Goal: Task Accomplishment & Management: Manage account settings

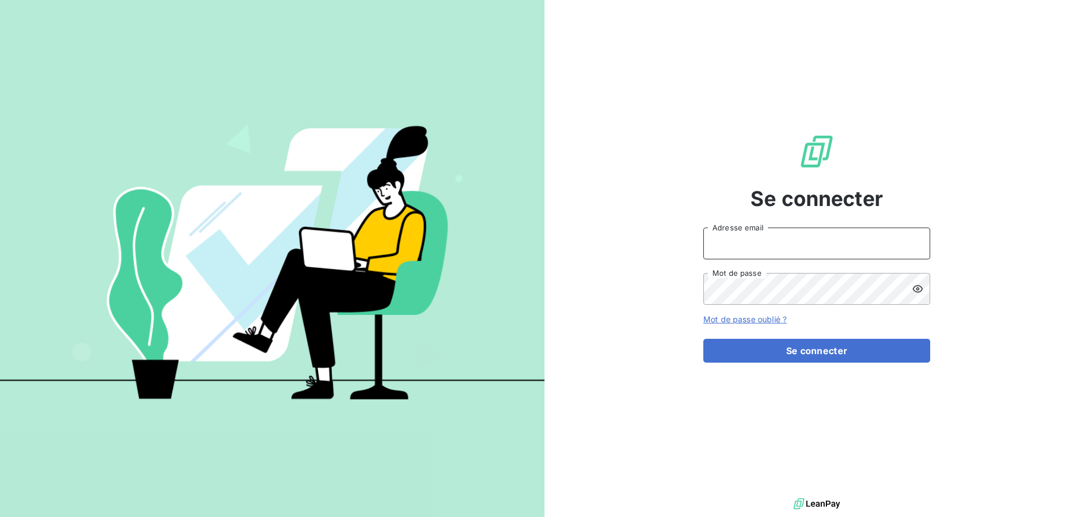
type input "[EMAIL_ADDRESS][DOMAIN_NAME]"
click at [725, 244] on input "[EMAIL_ADDRESS][DOMAIN_NAME]" at bounding box center [816, 243] width 227 height 32
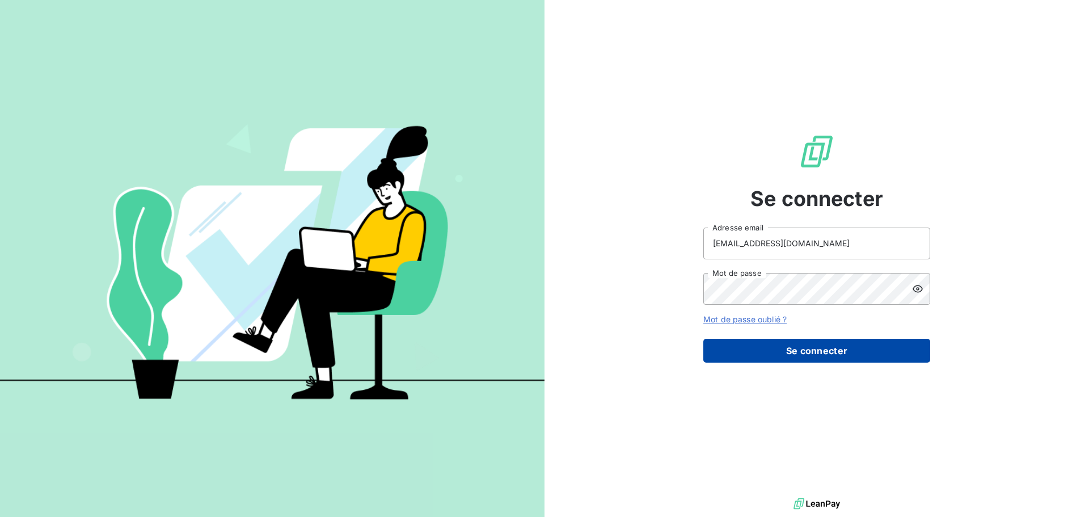
click at [786, 351] on button "Se connecter" at bounding box center [816, 351] width 227 height 24
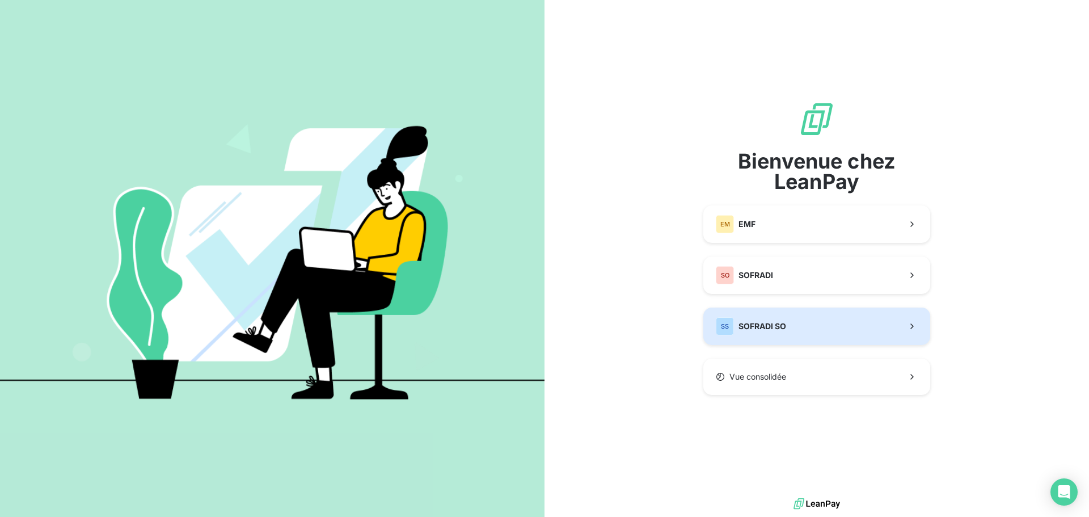
click at [769, 323] on span "SOFRADI SO" at bounding box center [762, 325] width 48 height 11
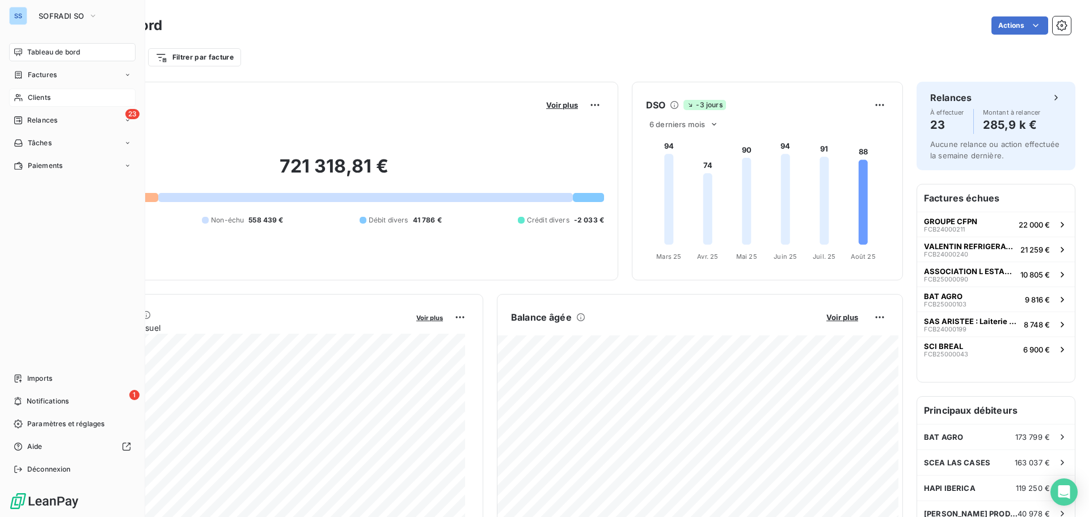
click at [47, 94] on span "Clients" at bounding box center [39, 97] width 23 height 10
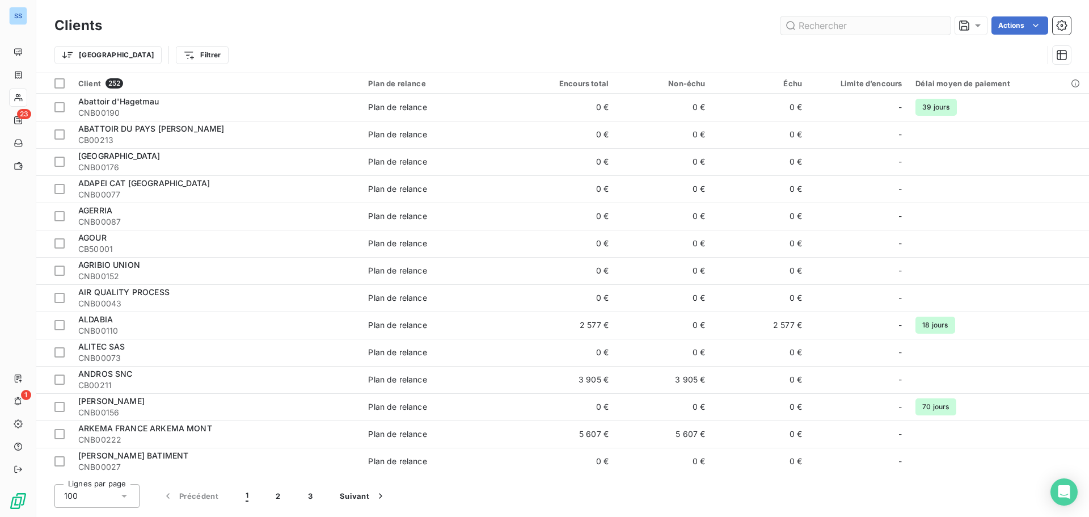
click at [820, 27] on input "text" at bounding box center [865, 25] width 170 height 18
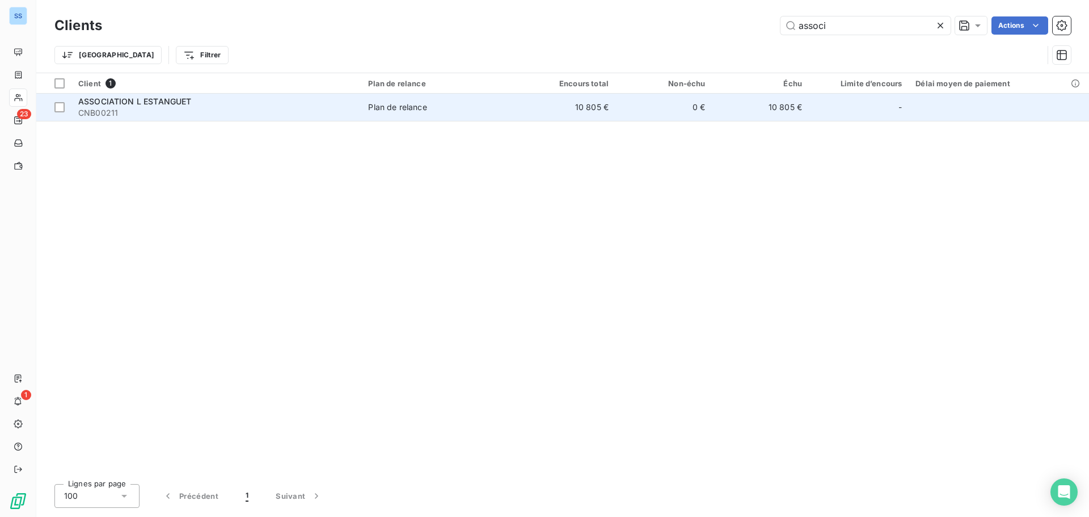
type input "associ"
click at [271, 94] on td "ASSOCIATION L ESTANGUET CNB00211" at bounding box center [216, 107] width 290 height 27
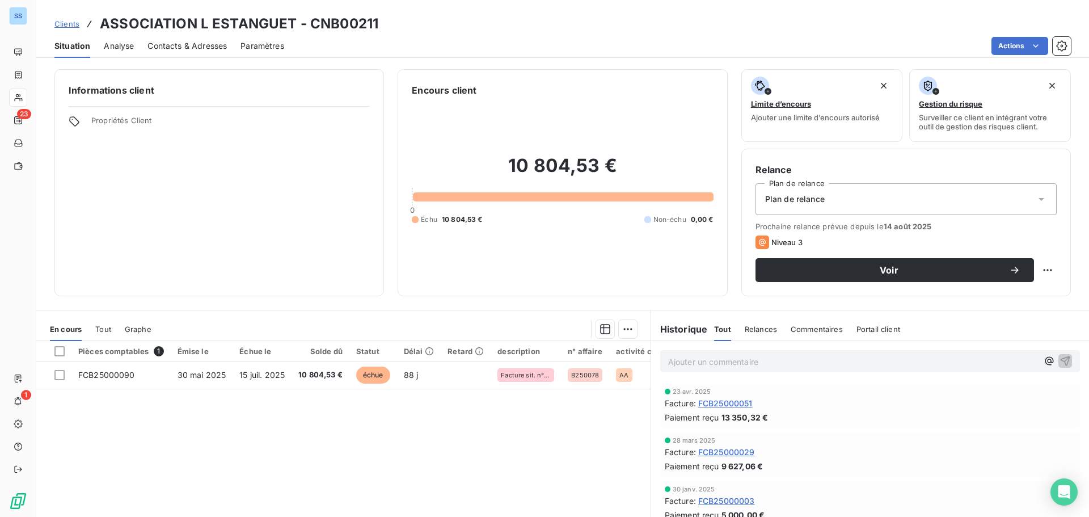
click at [782, 241] on span "Niveau 3" at bounding box center [786, 242] width 31 height 9
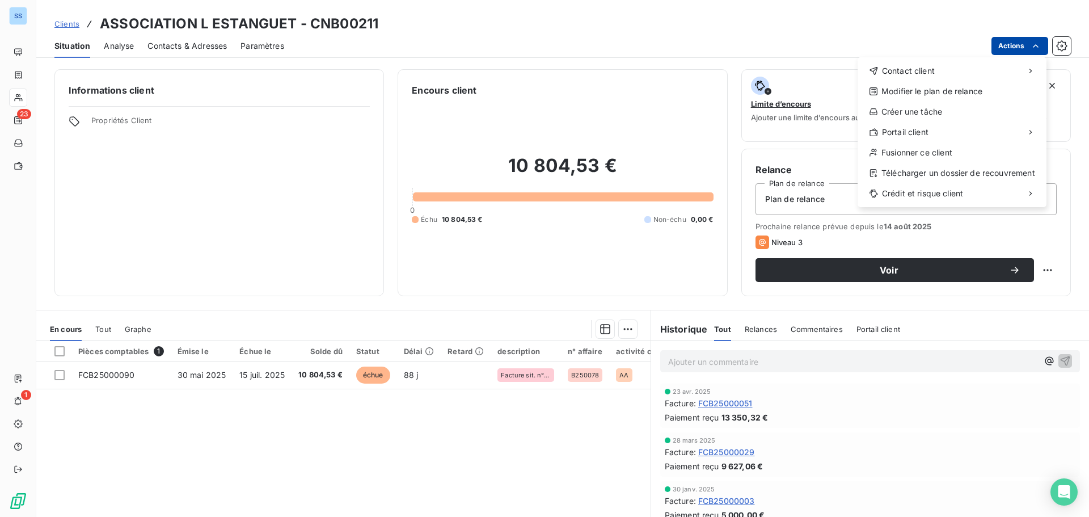
click at [1018, 44] on html "SS 23 1 Clients ASSOCIATION L ESTANGUET - CNB00211 Situation Analyse Contacts &…" at bounding box center [544, 258] width 1089 height 517
click at [943, 98] on div "Modifier le plan de relance" at bounding box center [952, 91] width 180 height 18
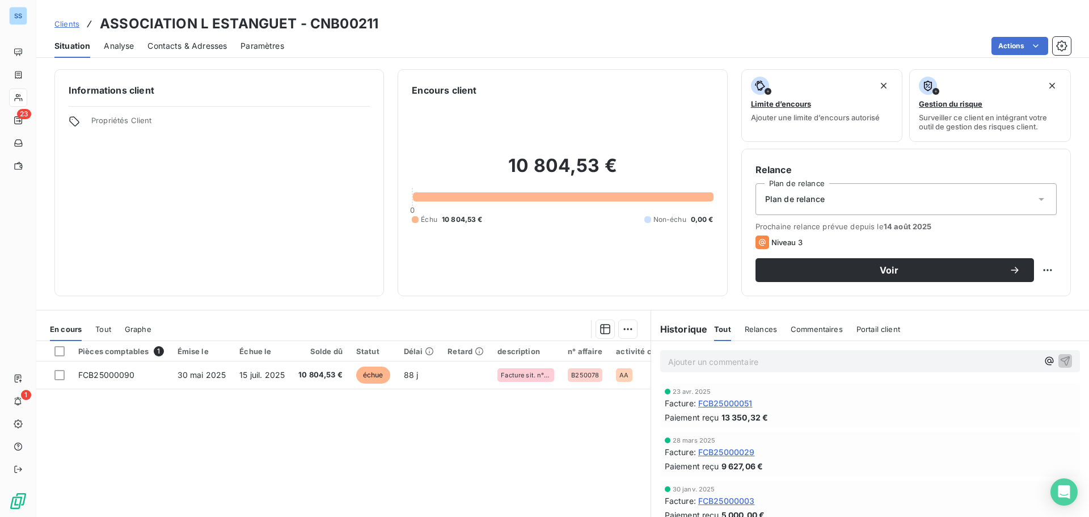
click at [765, 28] on div "Clients ASSOCIATION L ESTANGUET - CNB00211" at bounding box center [562, 24] width 1053 height 20
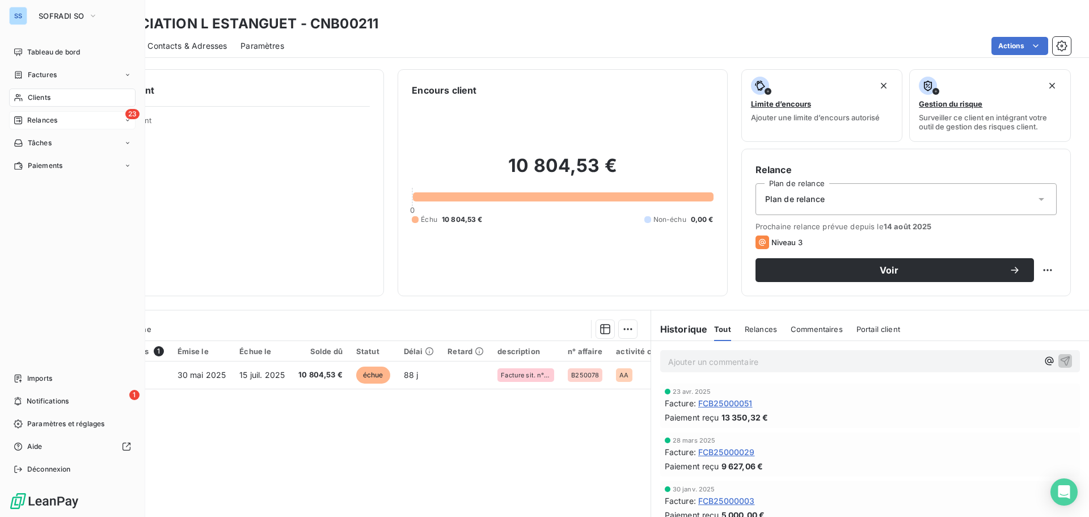
click at [59, 125] on div "23 Relances" at bounding box center [72, 120] width 126 height 18
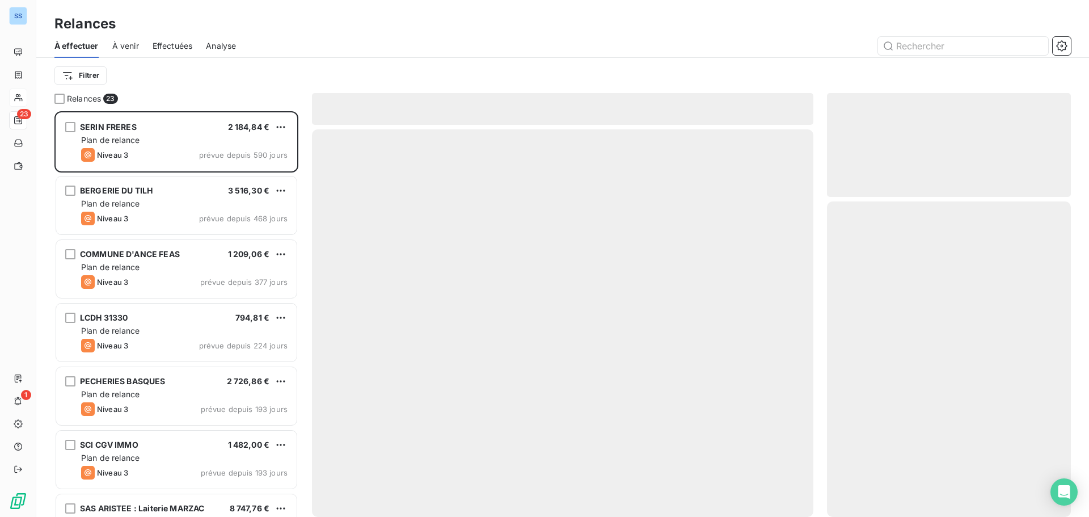
scroll to position [397, 235]
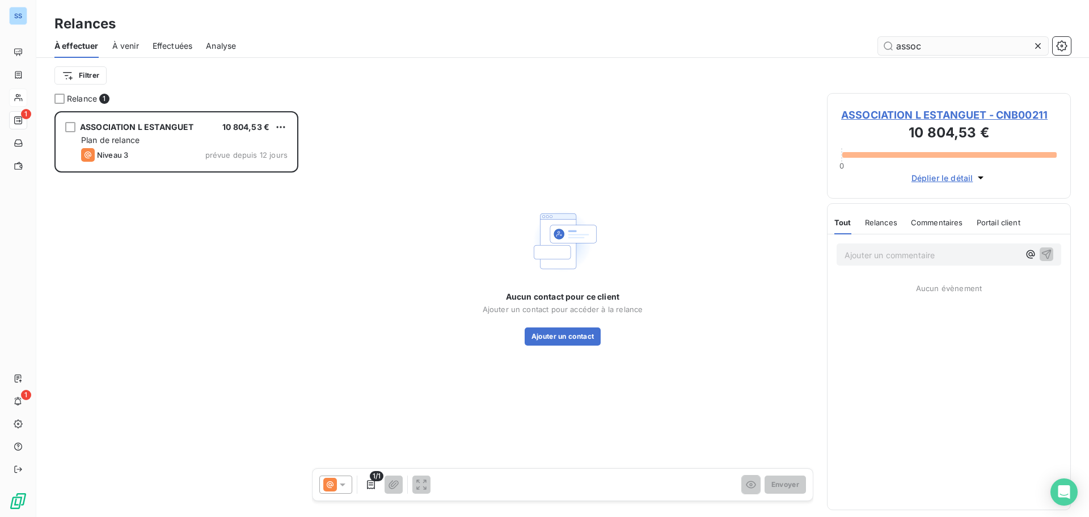
scroll to position [397, 235]
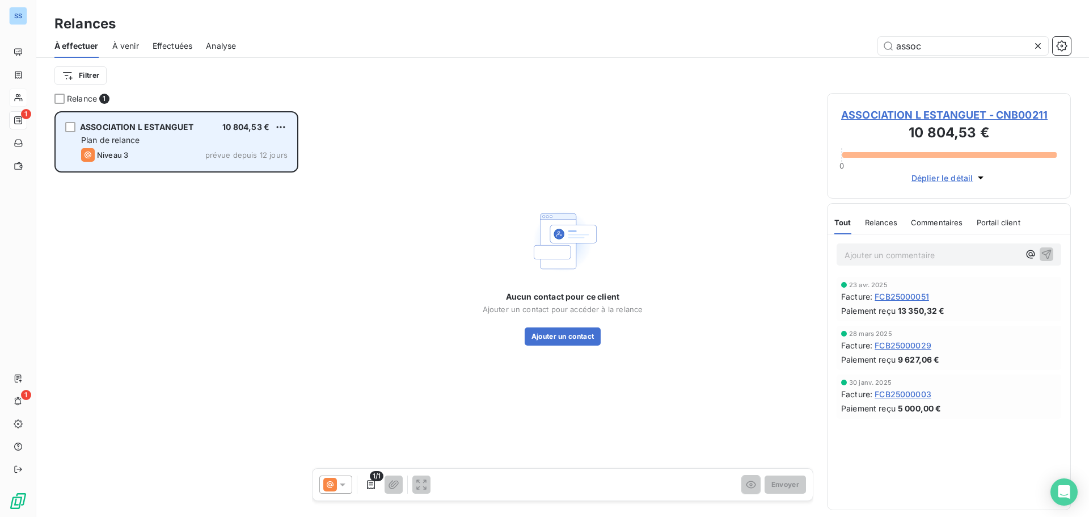
type input "assoc"
click at [170, 137] on div "Plan de relance" at bounding box center [184, 139] width 206 height 11
click at [74, 128] on div "grid" at bounding box center [70, 127] width 10 height 10
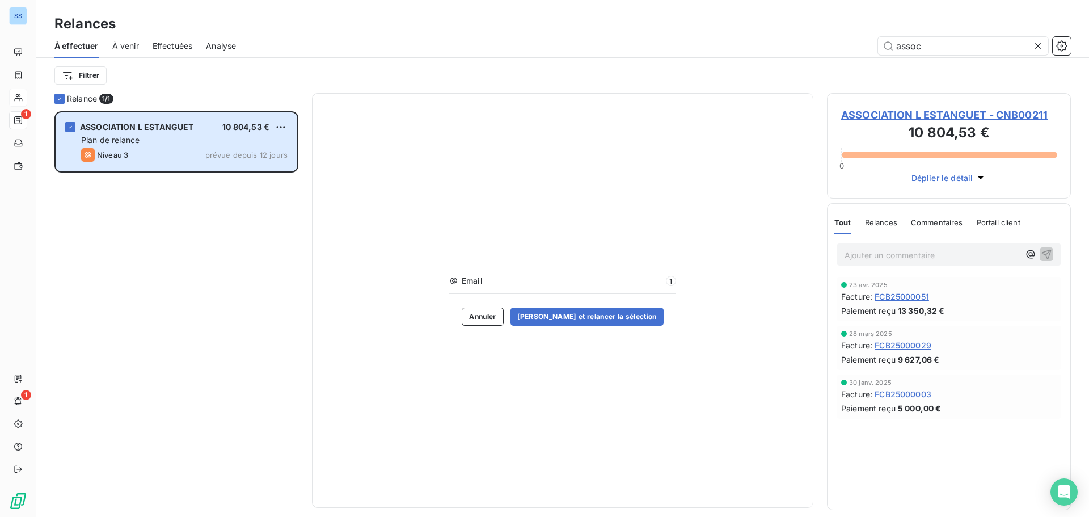
click at [881, 222] on span "Relances" at bounding box center [881, 222] width 32 height 9
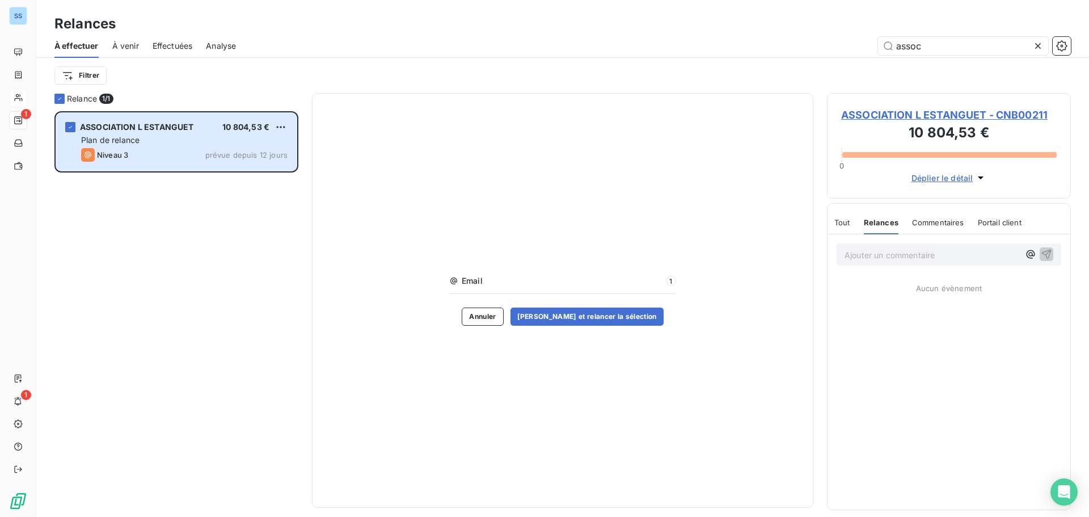
click at [860, 224] on div "Tout Relances Commentaires Portail client" at bounding box center [927, 222] width 187 height 24
click at [852, 224] on div "Tout Relances Commentaires Portail client" at bounding box center [927, 222] width 187 height 24
click at [467, 276] on span "Email" at bounding box center [562, 280] width 201 height 11
click at [461, 292] on div "Email 1" at bounding box center [562, 284] width 227 height 19
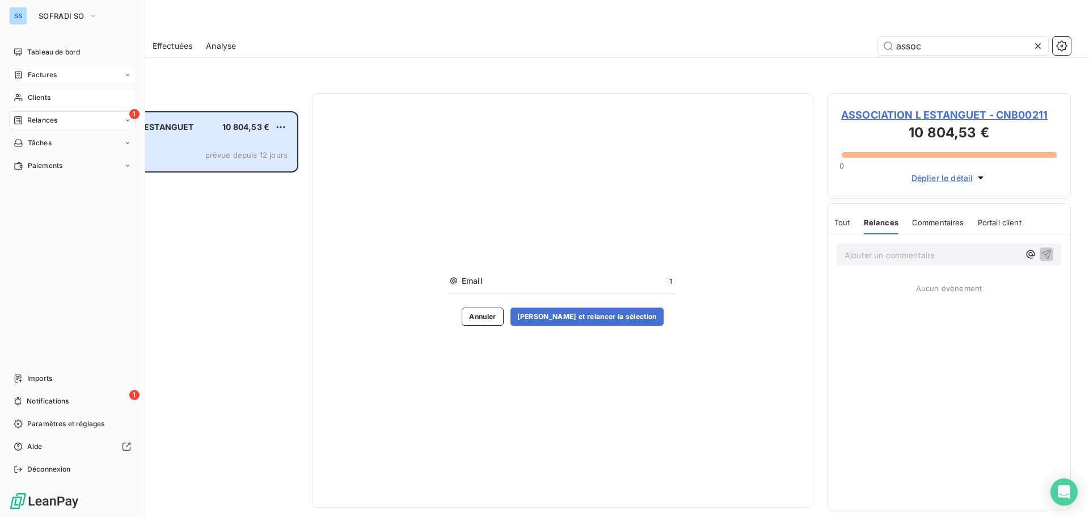
click at [31, 73] on span "Factures" at bounding box center [42, 75] width 29 height 10
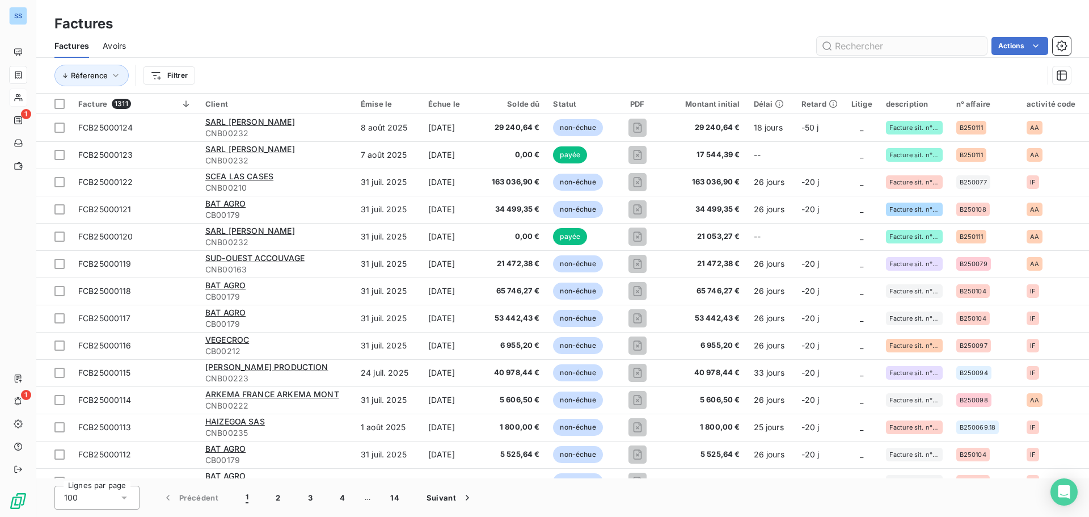
click at [868, 45] on input "text" at bounding box center [902, 46] width 170 height 18
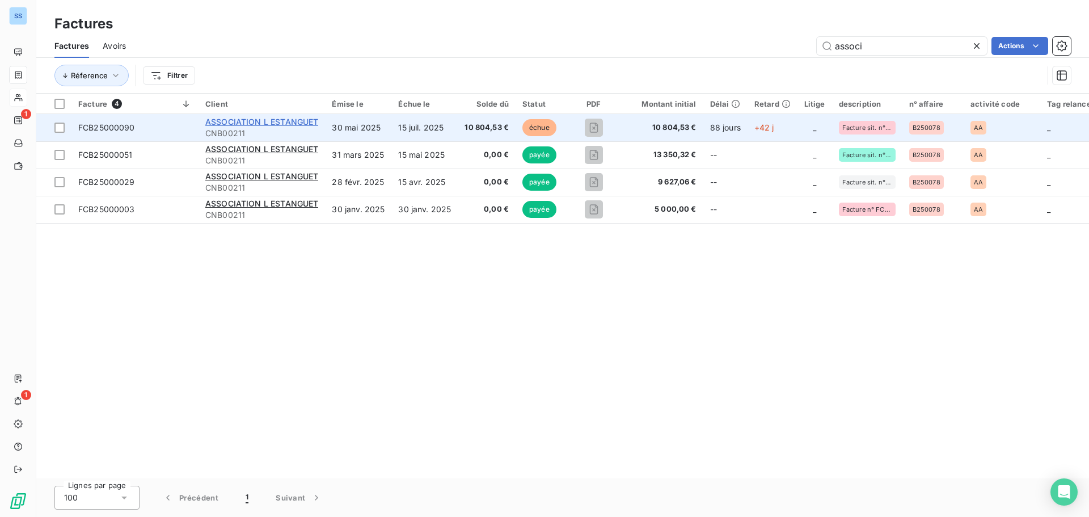
type input "associ"
click at [217, 125] on span "ASSOCIATION L ESTANGUET" at bounding box center [261, 122] width 113 height 10
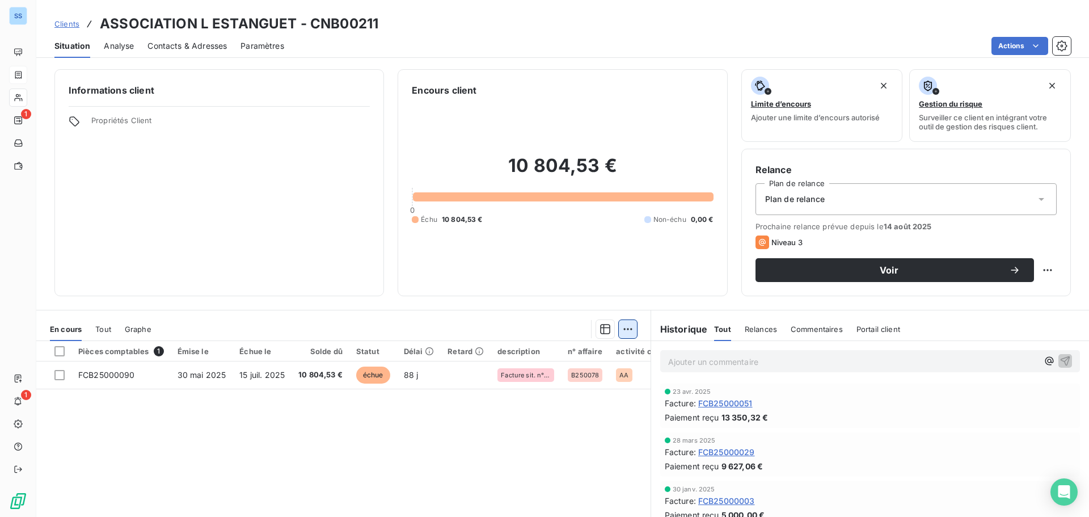
click at [620, 327] on html "SS 1 1 Clients ASSOCIATION L ESTANGUET - CNB00211 Situation Analyse Contacts & …" at bounding box center [544, 258] width 1089 height 517
click at [546, 449] on html "SS 1 1 Clients ASSOCIATION L ESTANGUET - CNB00211 Situation Analyse Contacts & …" at bounding box center [544, 258] width 1089 height 517
click at [752, 333] on span "Relances" at bounding box center [761, 328] width 32 height 9
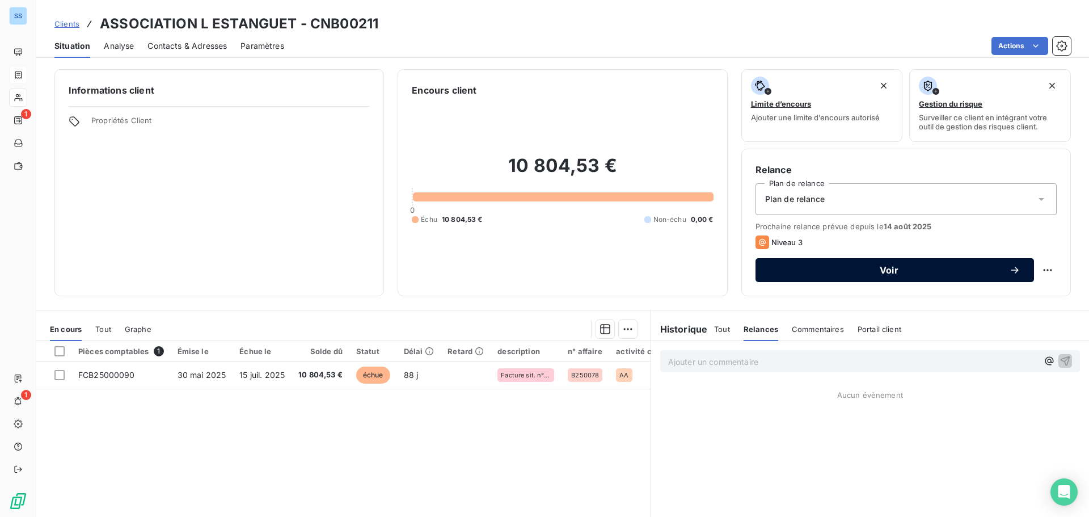
click at [1011, 275] on icon "button" at bounding box center [1014, 269] width 11 height 11
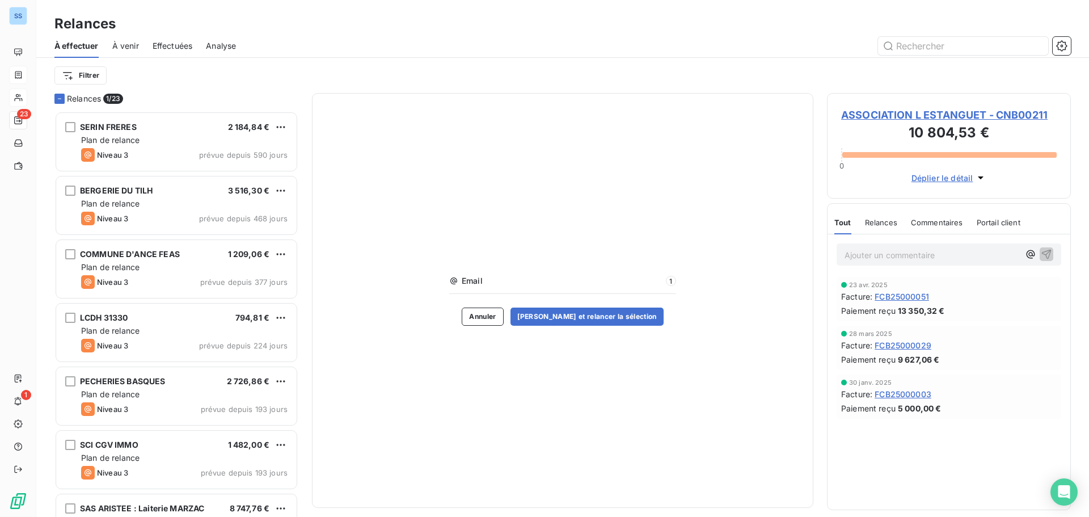
scroll to position [397, 235]
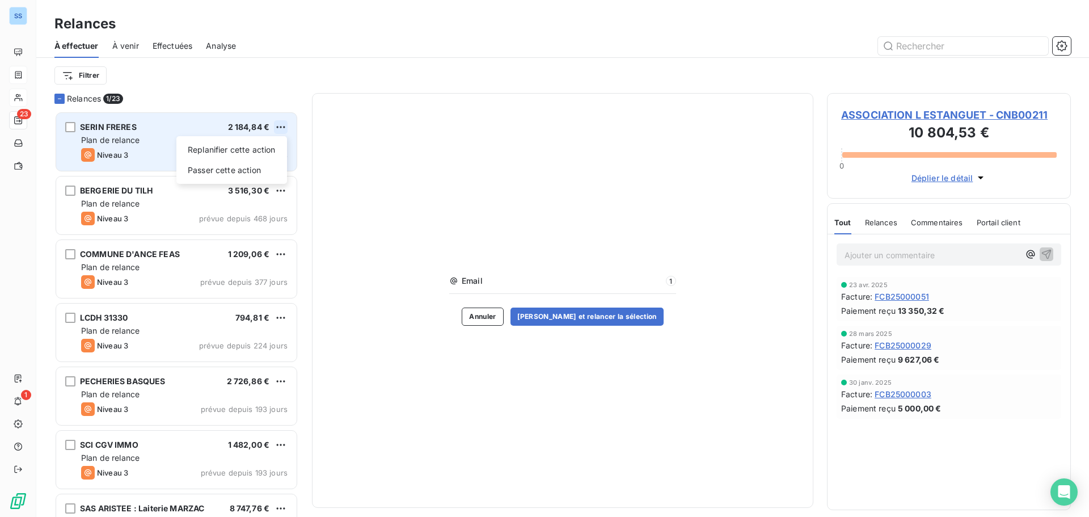
click at [280, 130] on html "SS 23 1 Relances À effectuer À venir Effectuées Analyse Filtrer Relances 1/ 23 …" at bounding box center [544, 258] width 1089 height 517
click at [266, 150] on div "Replanifier cette action" at bounding box center [232, 150] width 102 height 18
select select "7"
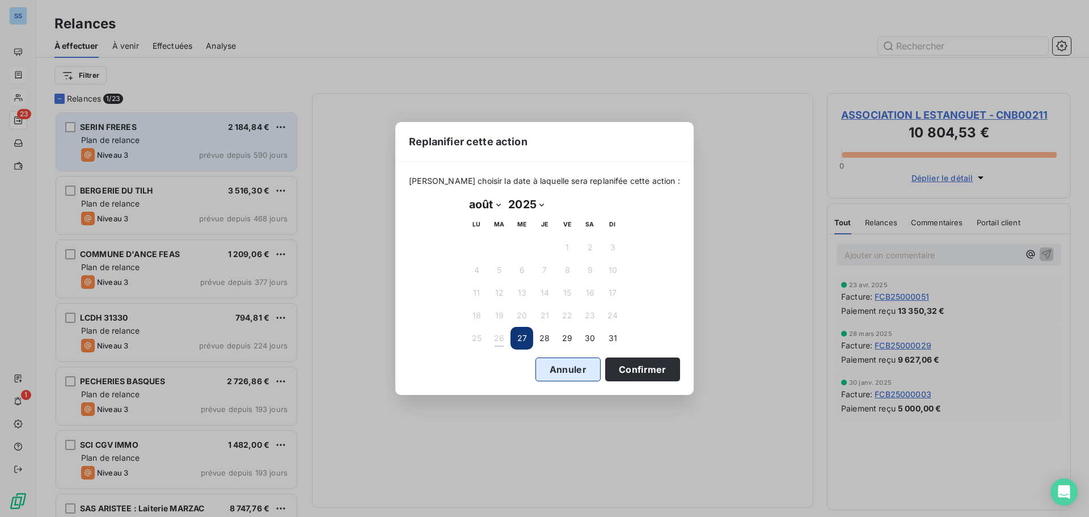
click at [553, 368] on button "Annuler" at bounding box center [567, 369] width 65 height 24
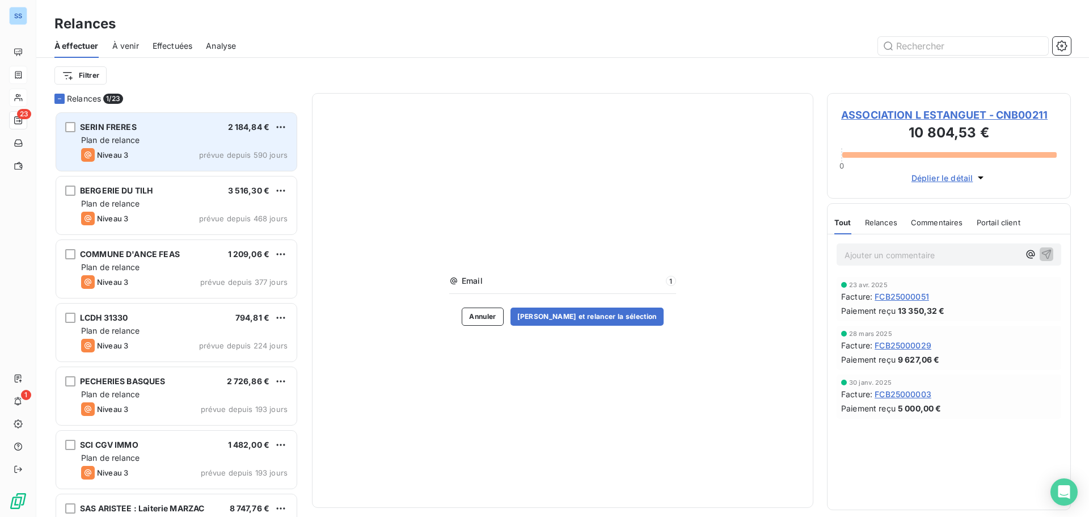
click at [885, 223] on span "Relances" at bounding box center [881, 222] width 32 height 9
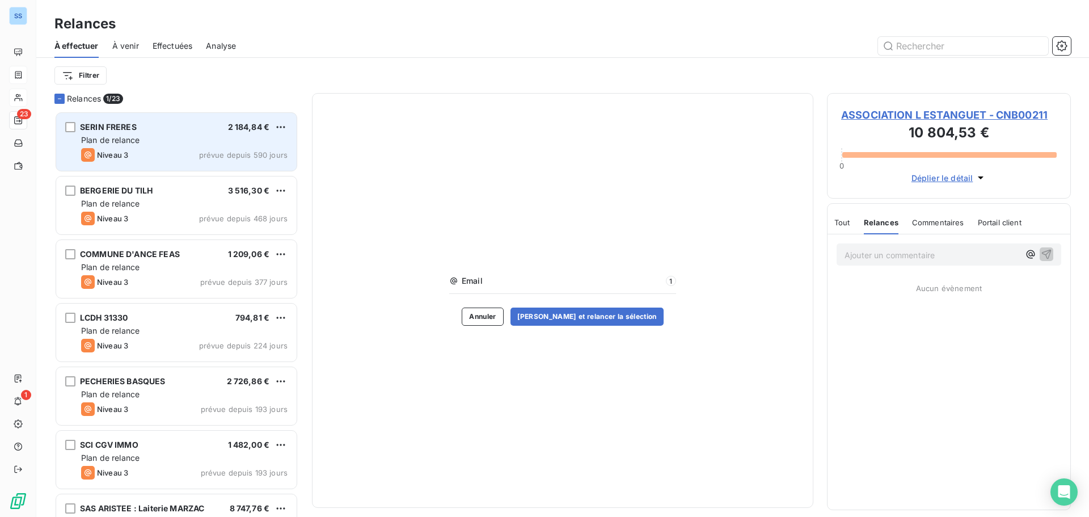
click at [945, 226] on span "Commentaires" at bounding box center [938, 222] width 52 height 9
click at [1010, 219] on span "Portail client" at bounding box center [1000, 222] width 44 height 9
click at [977, 176] on icon "button" at bounding box center [980, 177] width 11 height 11
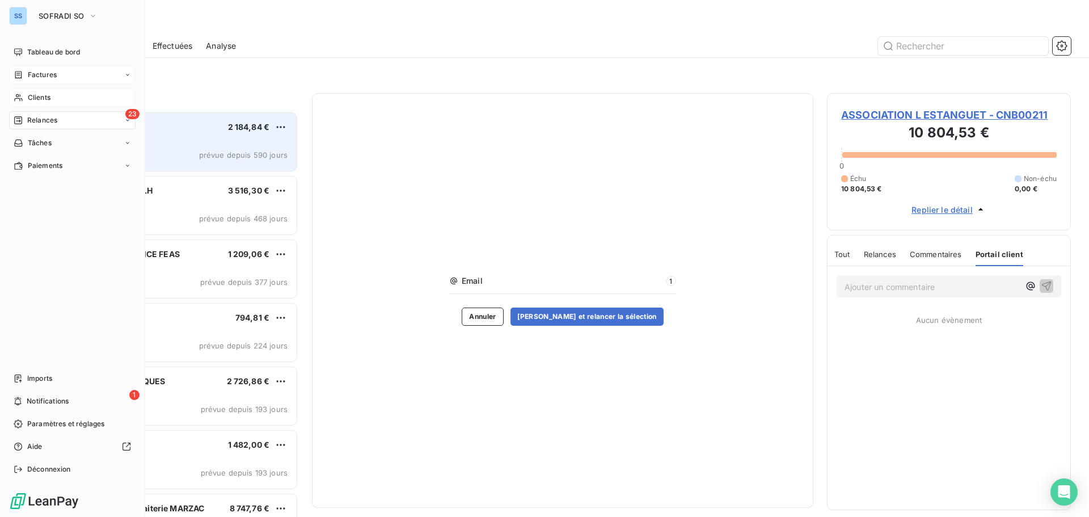
click at [32, 98] on span "Clients" at bounding box center [39, 97] width 23 height 10
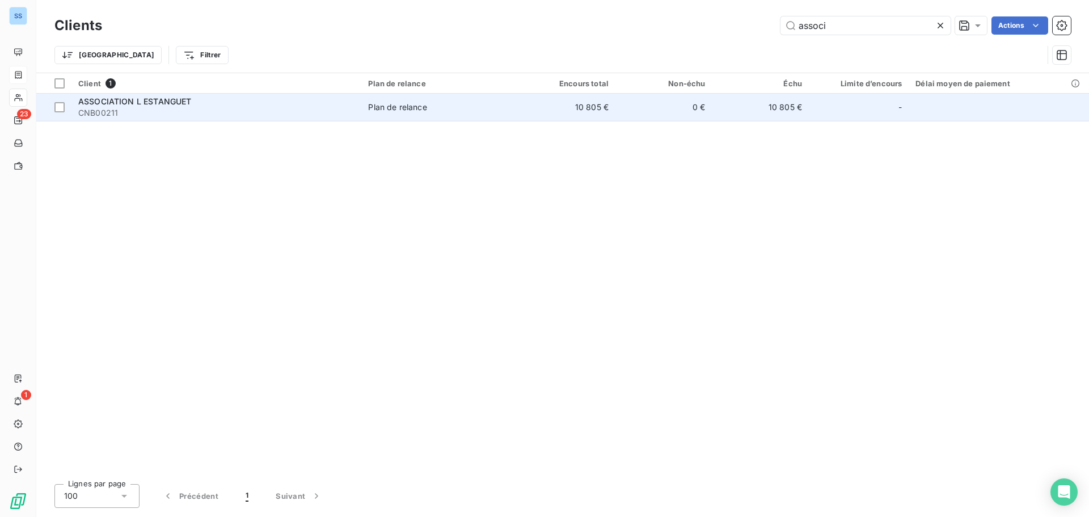
click at [437, 104] on span "Plan de relance" at bounding box center [439, 107] width 143 height 11
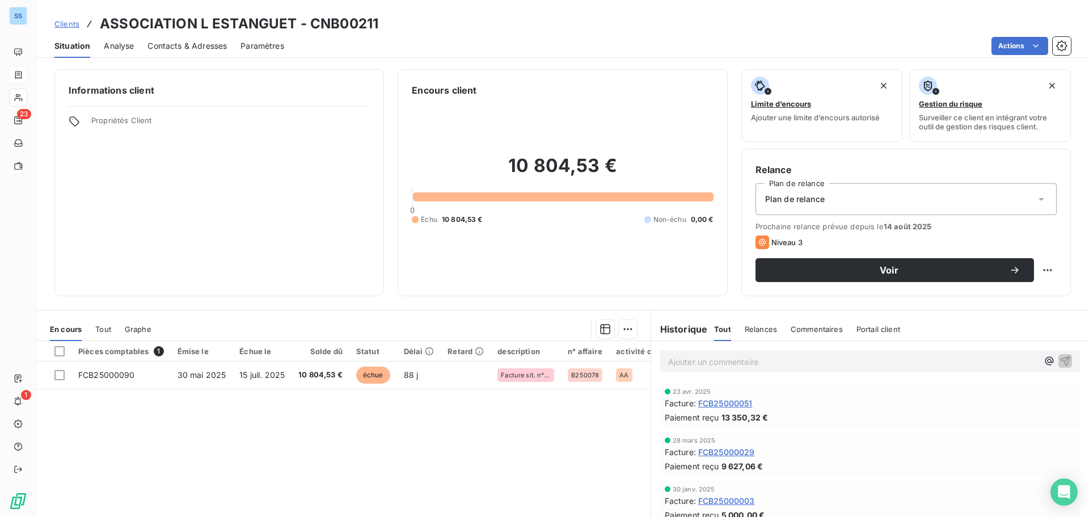
click at [945, 201] on div "Plan de relance" at bounding box center [905, 199] width 301 height 32
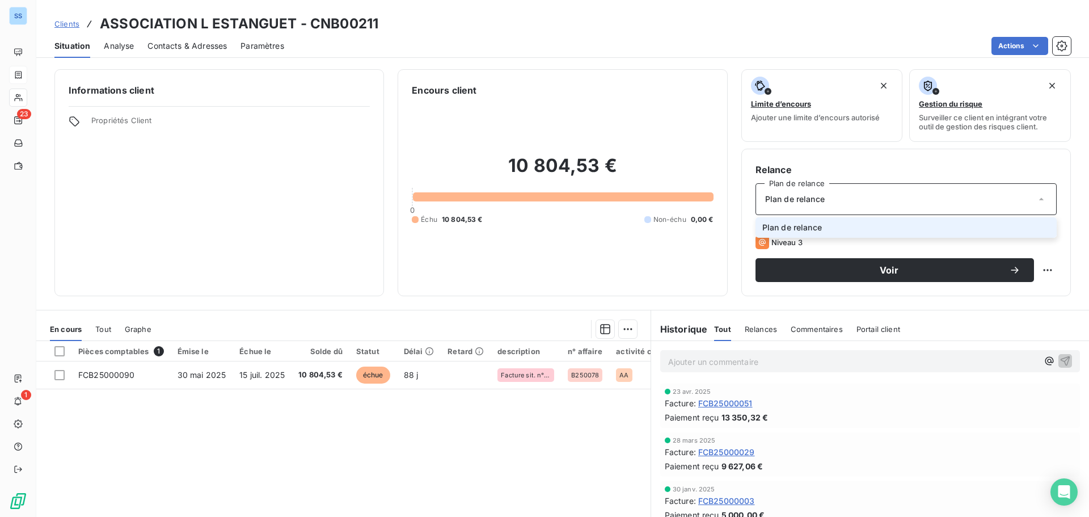
click at [942, 201] on div "Plan de relance" at bounding box center [905, 199] width 301 height 32
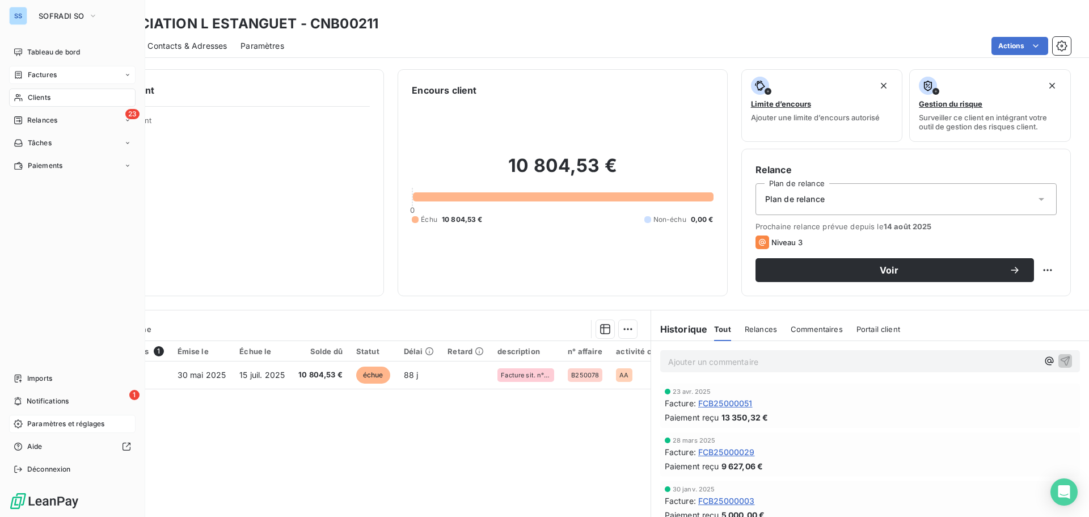
click at [65, 424] on span "Paramètres et réglages" at bounding box center [65, 424] width 77 height 10
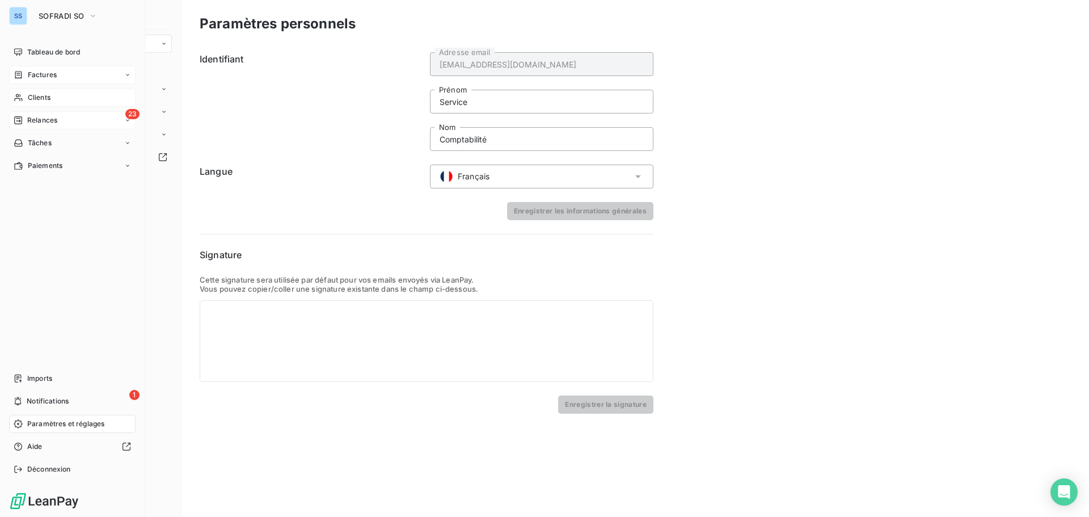
click at [27, 113] on div "23 Relances" at bounding box center [72, 120] width 126 height 18
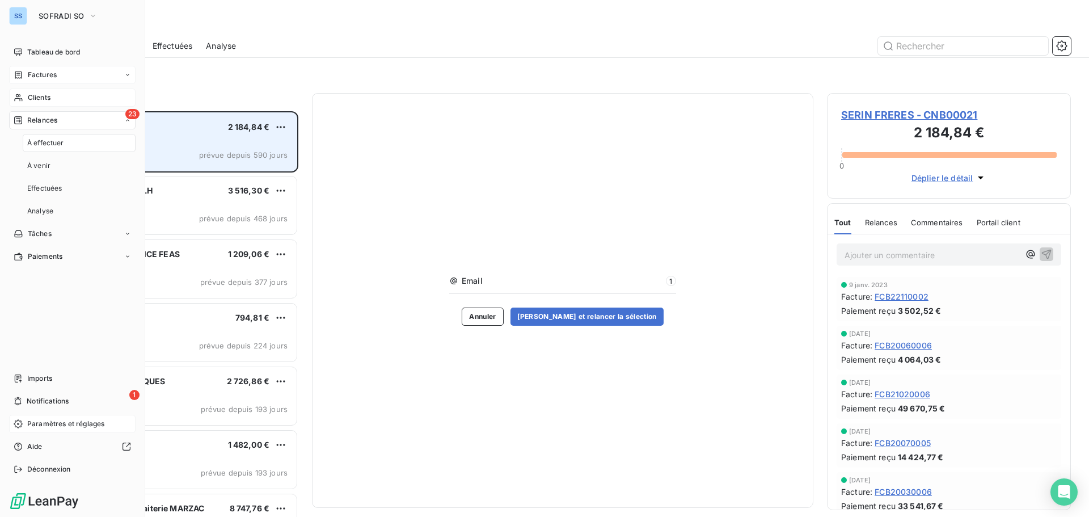
scroll to position [397, 235]
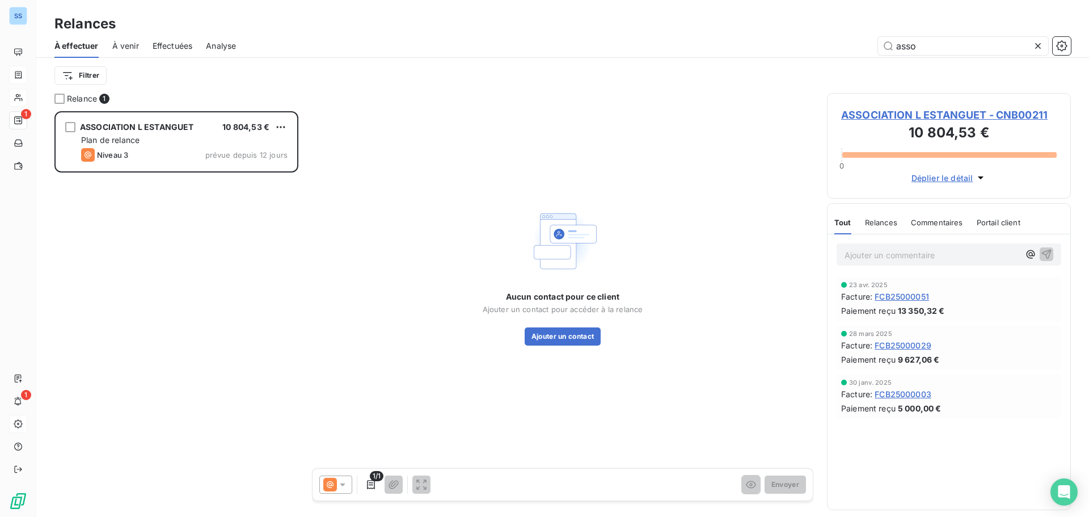
scroll to position [397, 235]
type input "asso"
click at [913, 115] on span "ASSOCIATION L ESTANGUET - CNB00211" at bounding box center [949, 114] width 216 height 15
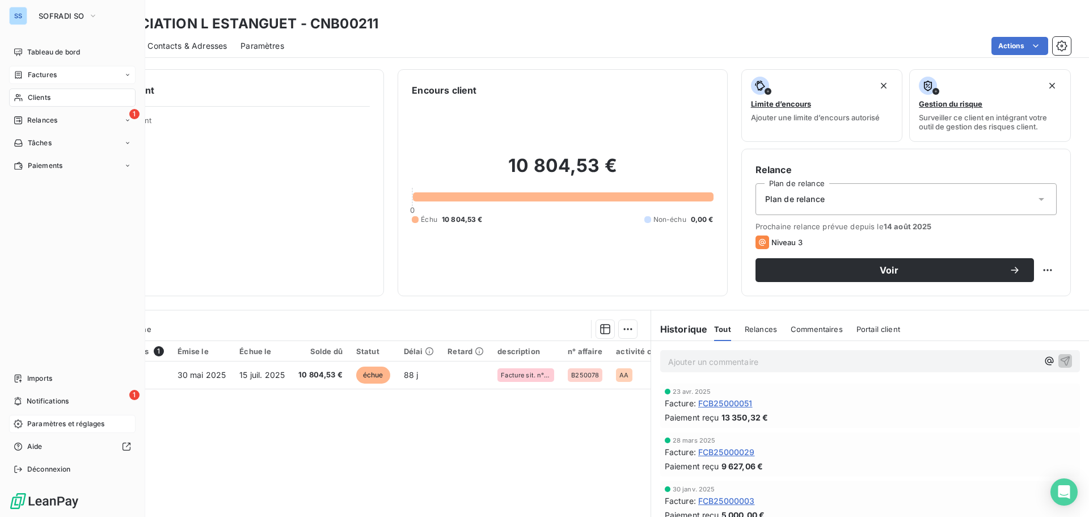
click at [54, 76] on span "Factures" at bounding box center [42, 75] width 29 height 10
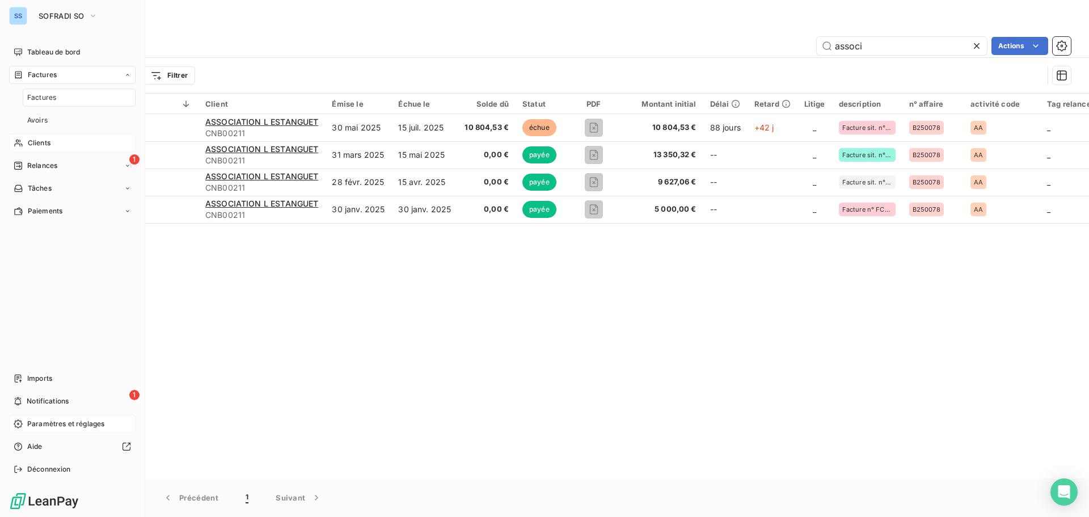
click at [57, 101] on div "Factures" at bounding box center [79, 97] width 113 height 18
click at [48, 161] on span "Relances" at bounding box center [42, 166] width 30 height 10
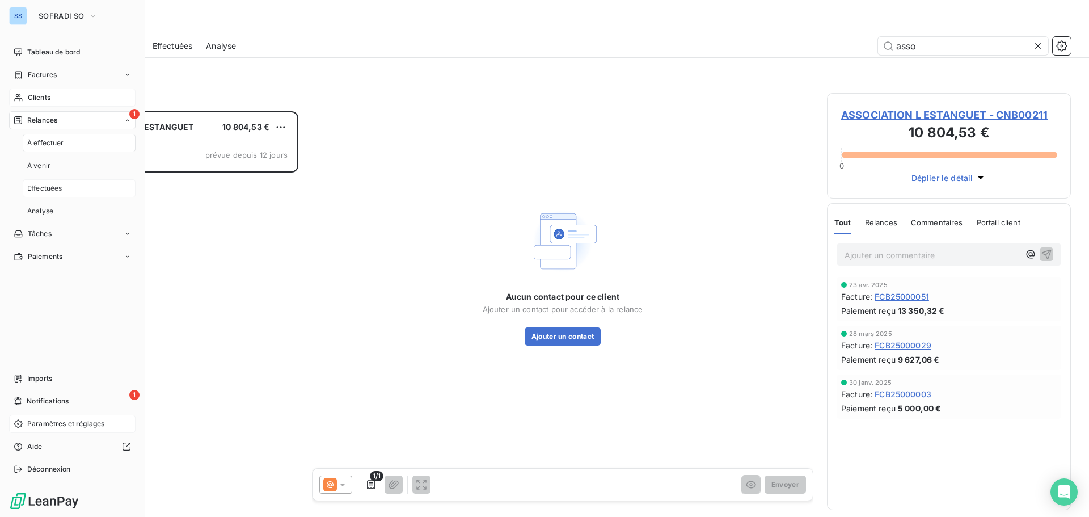
scroll to position [397, 235]
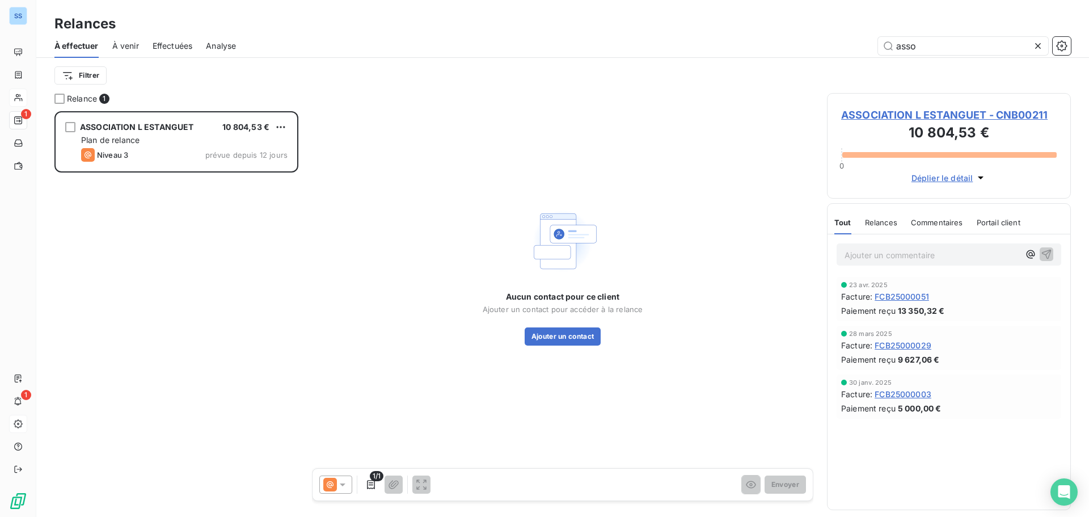
click at [339, 489] on icon at bounding box center [342, 484] width 11 height 11
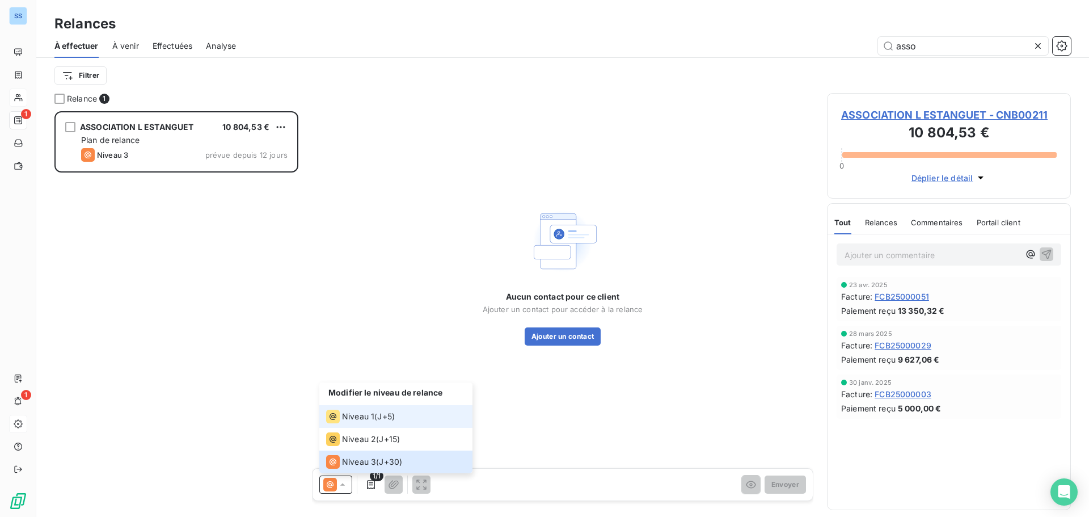
click at [366, 423] on li "Niveau 1 ( J+5 )" at bounding box center [395, 416] width 153 height 23
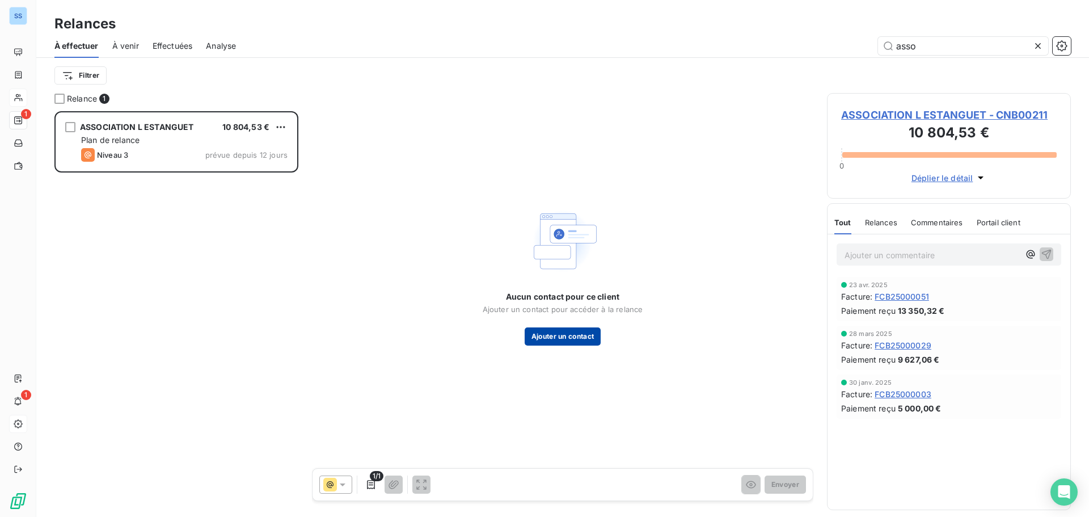
click at [554, 339] on button "Ajouter un contact" at bounding box center [563, 336] width 77 height 18
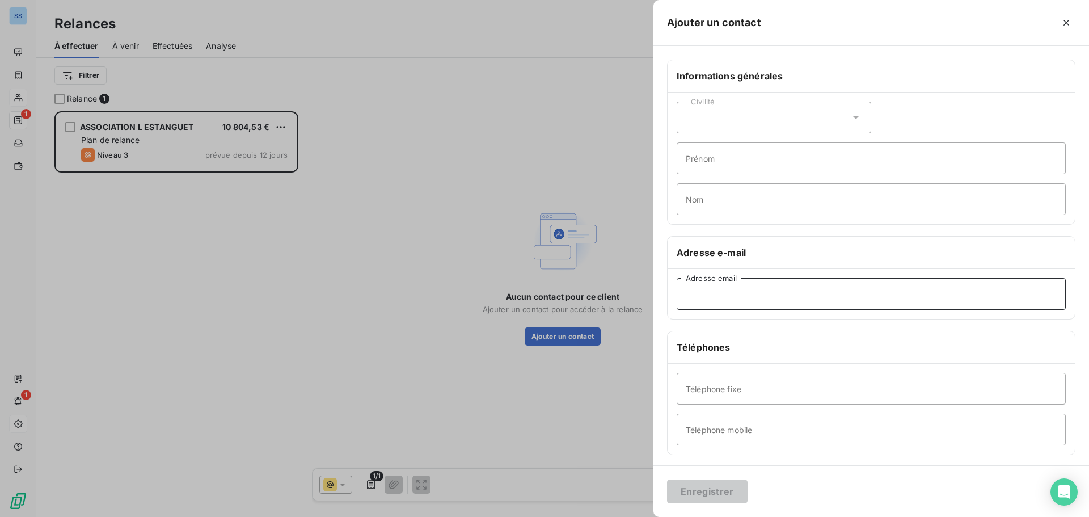
click at [710, 299] on input "Adresse email" at bounding box center [871, 294] width 389 height 32
paste input "[EMAIL_ADDRESS][DOMAIN_NAME]"
type input "[EMAIL_ADDRESS][DOMAIN_NAME]"
click at [737, 494] on button "Enregistrer" at bounding box center [707, 491] width 81 height 24
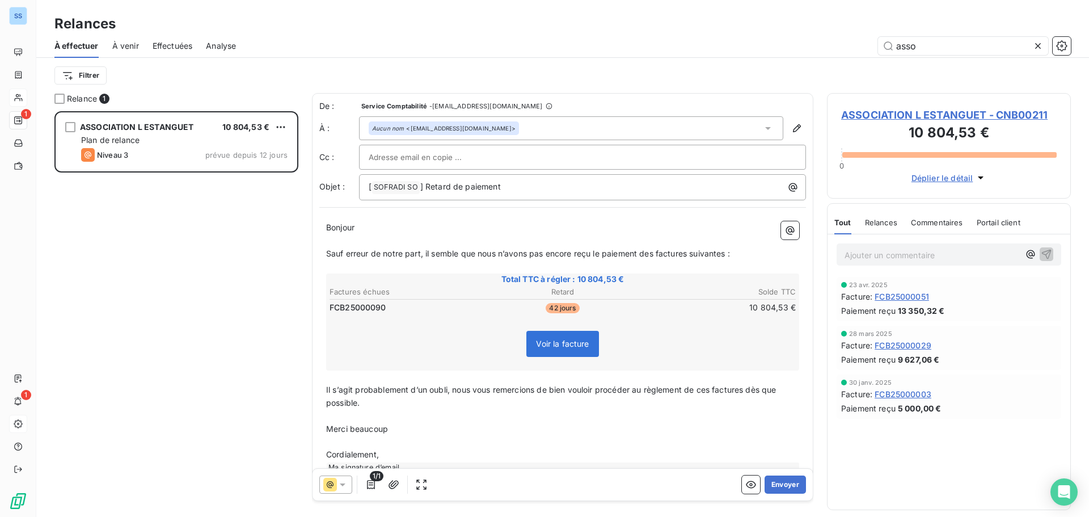
click at [476, 157] on div at bounding box center [583, 157] width 428 height 17
paste input "[EMAIL_ADDRESS][DOMAIN_NAME]"
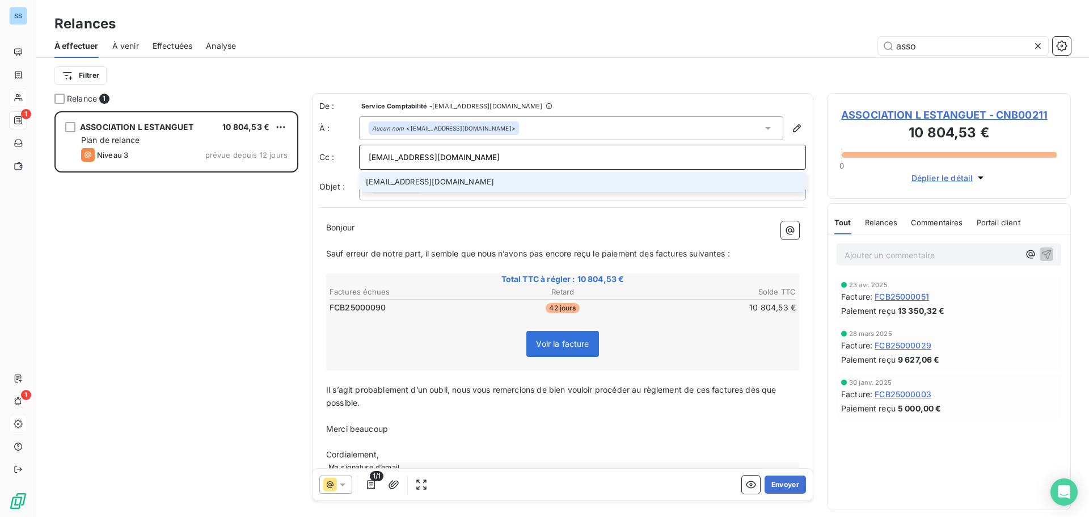
type input "[EMAIL_ADDRESS][DOMAIN_NAME]"
click at [389, 184] on li "[EMAIL_ADDRESS][DOMAIN_NAME]" at bounding box center [582, 182] width 447 height 20
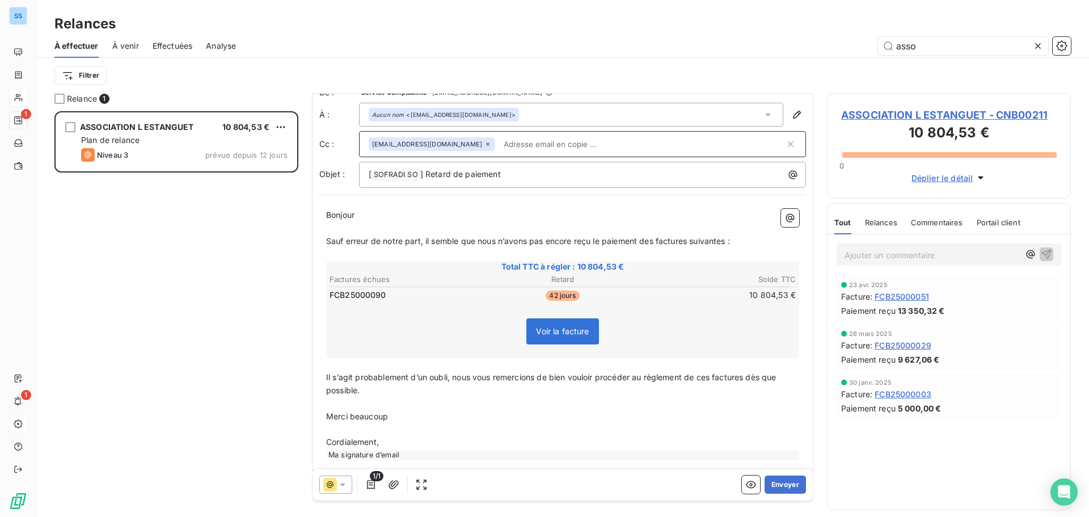
scroll to position [27, 0]
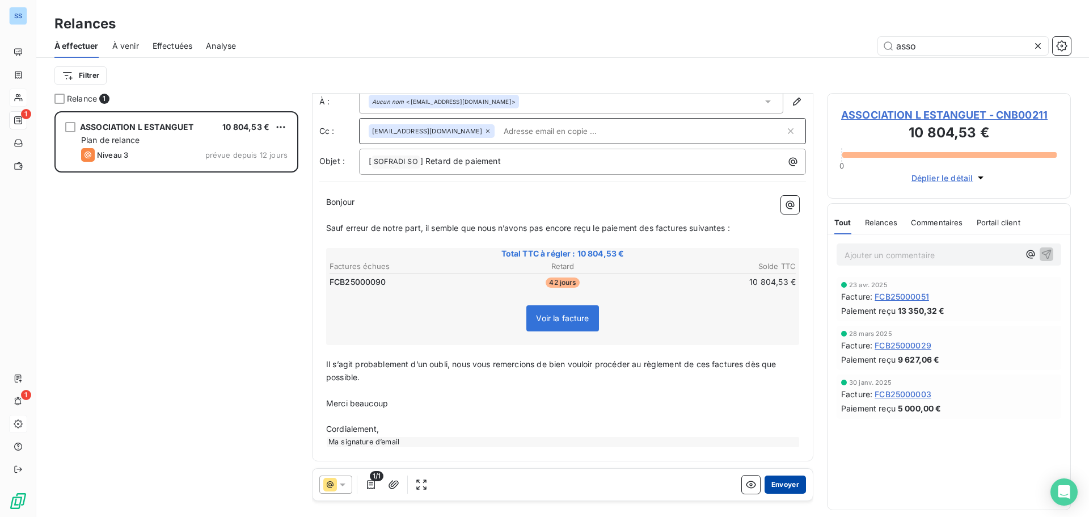
click at [772, 488] on button "Envoyer" at bounding box center [785, 484] width 41 height 18
